Goal: Information Seeking & Learning: Learn about a topic

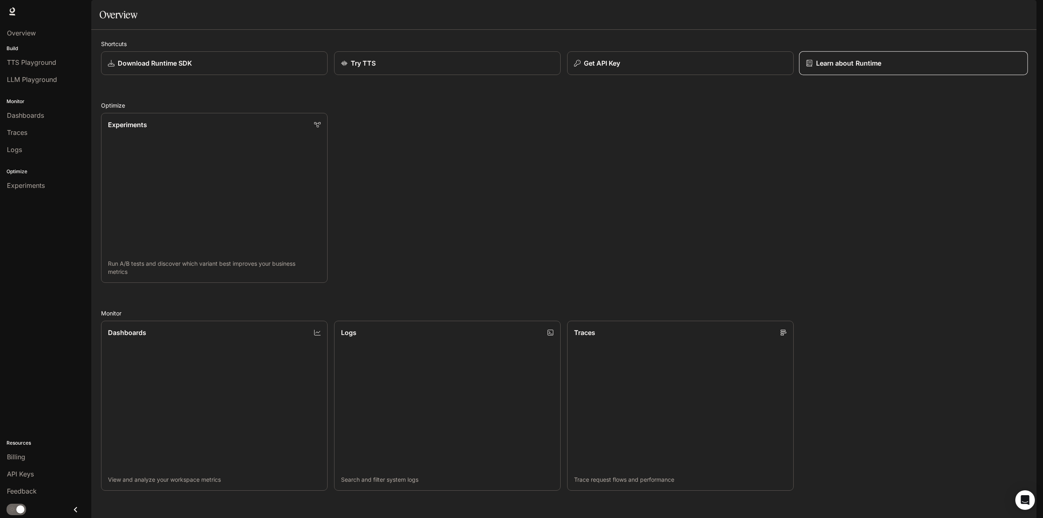
click at [868, 68] on p "Learn about Runtime" at bounding box center [849, 63] width 66 height 10
